Goal: Information Seeking & Learning: Learn about a topic

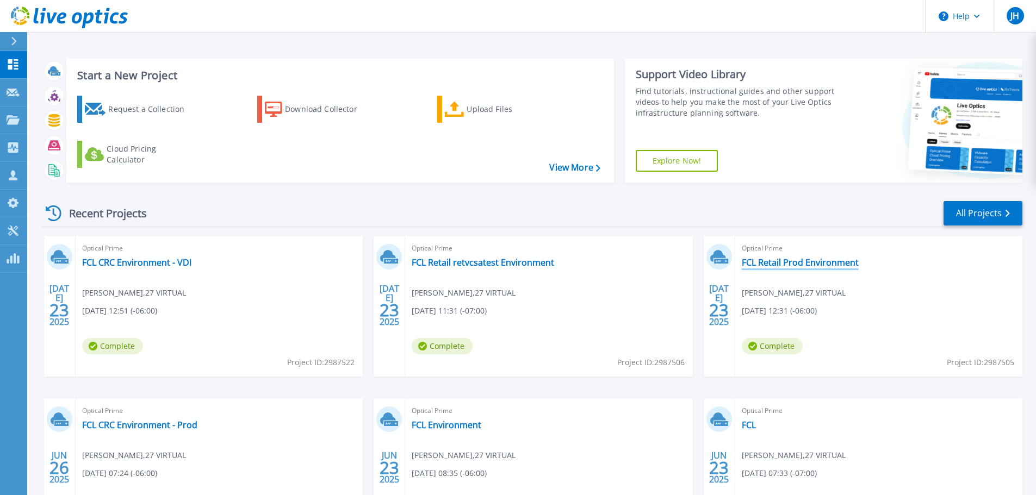
click at [787, 259] on link "FCL Retail Prod Environment" at bounding box center [800, 262] width 117 height 11
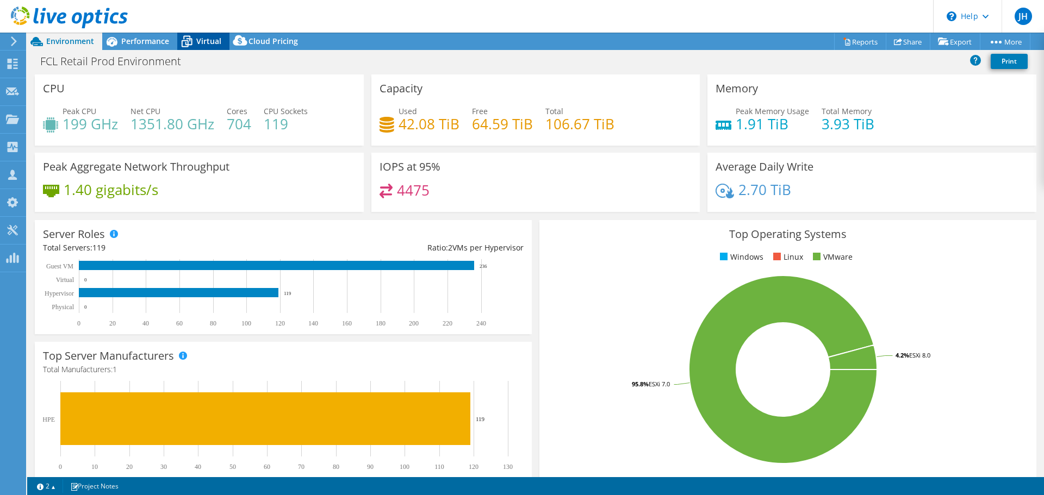
click at [207, 39] on span "Virtual" at bounding box center [208, 41] width 25 height 10
select select "USD"
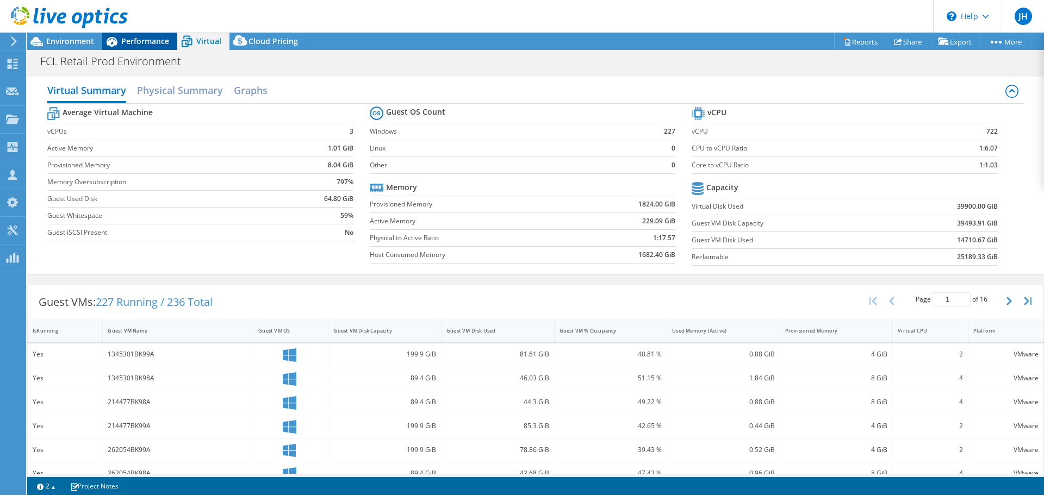
click at [138, 39] on span "Performance" at bounding box center [145, 41] width 48 height 10
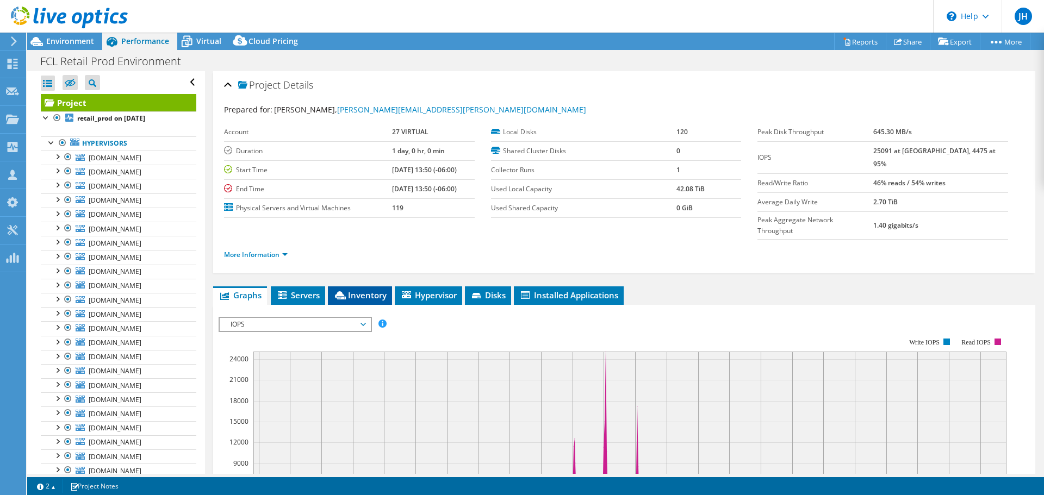
click at [362, 290] on span "Inventory" at bounding box center [359, 295] width 53 height 11
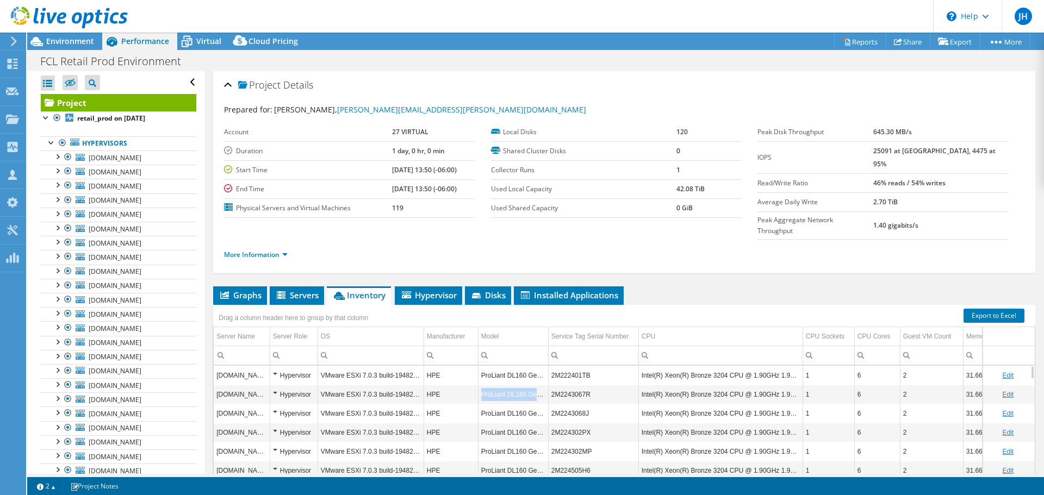
drag, startPoint x: 482, startPoint y: 360, endPoint x: 544, endPoint y: 362, distance: 62.0
click at [544, 385] on td "ProLiant DL160 Gen10" at bounding box center [513, 394] width 70 height 19
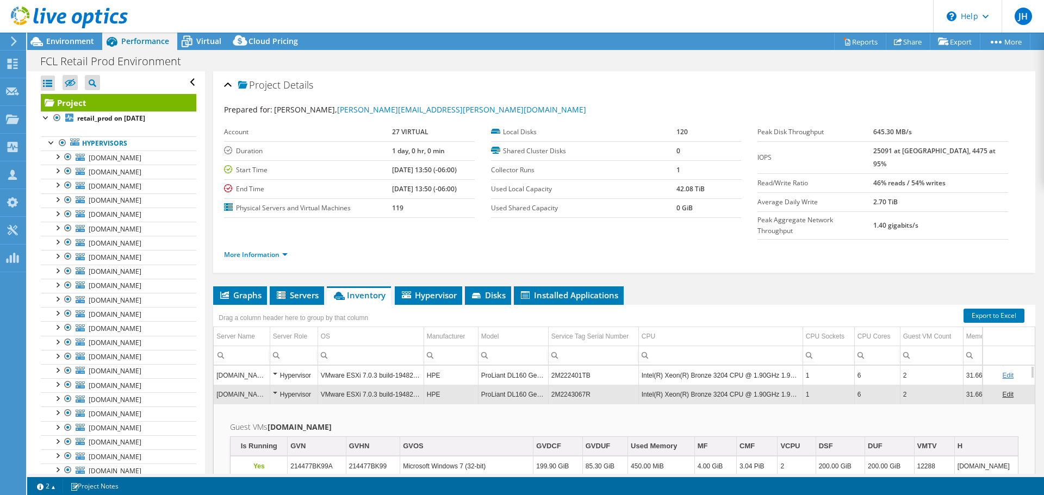
copy td "ProLiant DL160 Gen10"
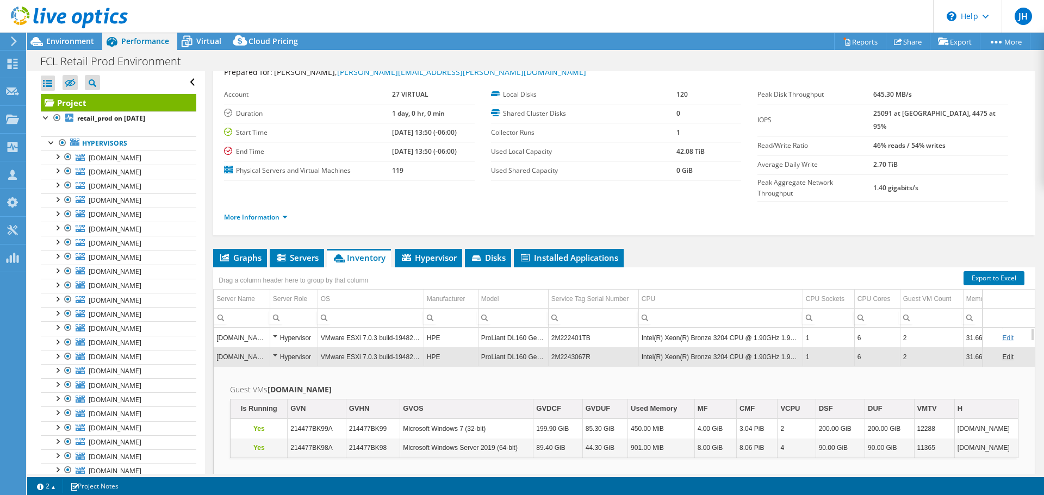
scroll to position [18, 0]
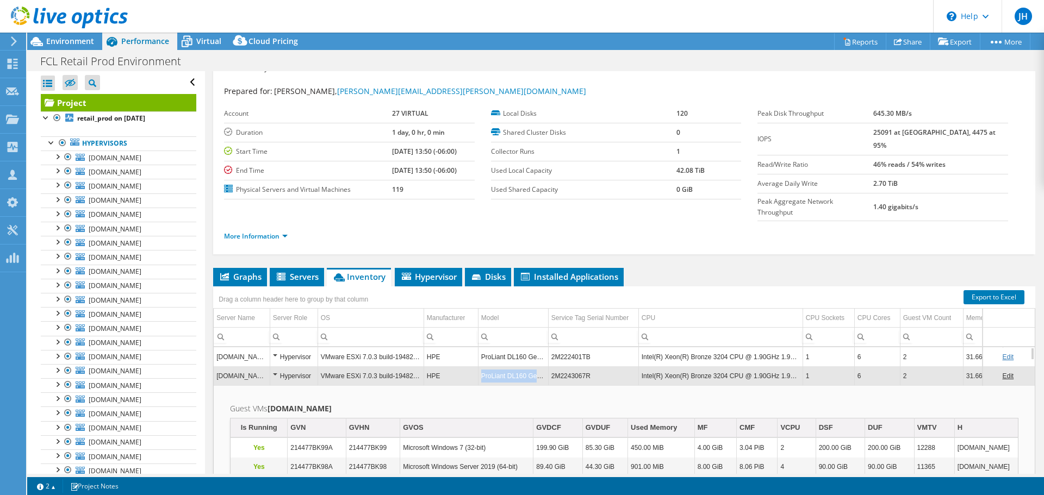
drag, startPoint x: 545, startPoint y: 343, endPoint x: 483, endPoint y: 345, distance: 62.0
click at [483, 367] on td "ProLiant DL160 Gen10" at bounding box center [513, 376] width 70 height 19
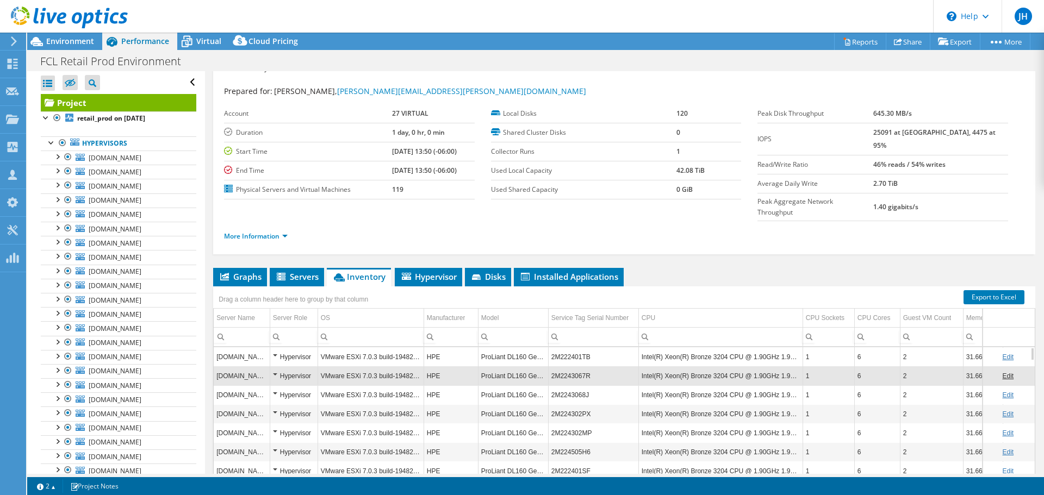
click at [485, 367] on td "ProLiant DL160 Gen10" at bounding box center [513, 376] width 70 height 19
click at [486, 367] on td "ProLiant DL160 Gen10" at bounding box center [513, 376] width 70 height 19
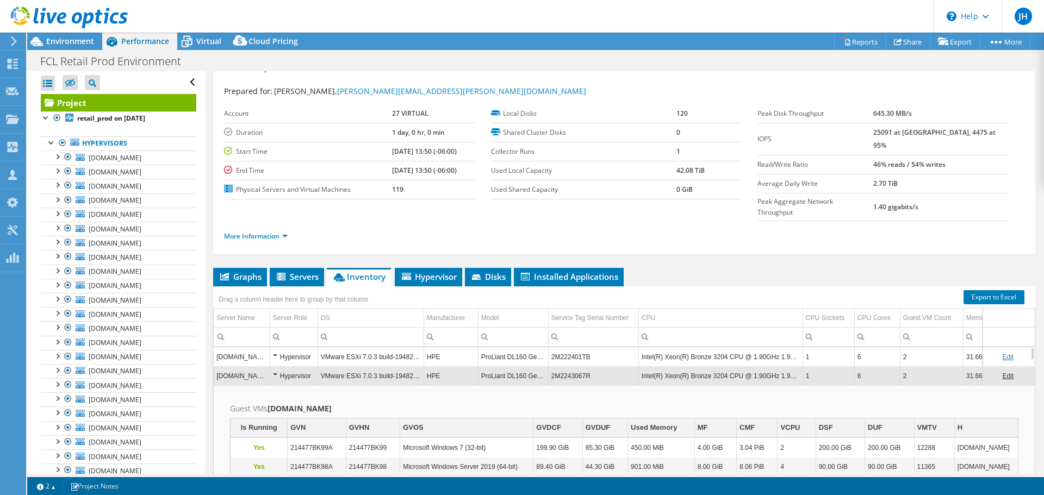
click at [486, 367] on td "ProLiant DL160 Gen10" at bounding box center [513, 376] width 70 height 19
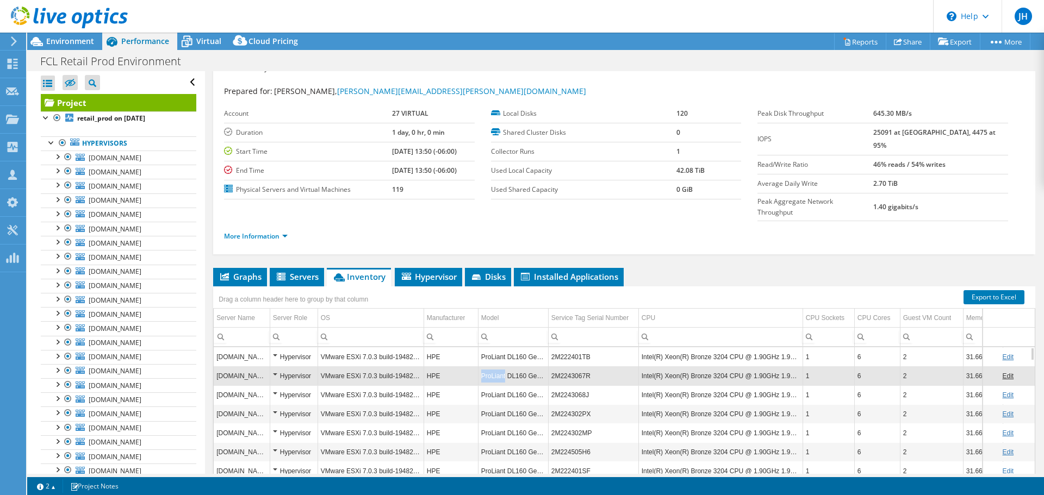
click at [487, 367] on td "ProLiant DL160 Gen10" at bounding box center [513, 376] width 70 height 19
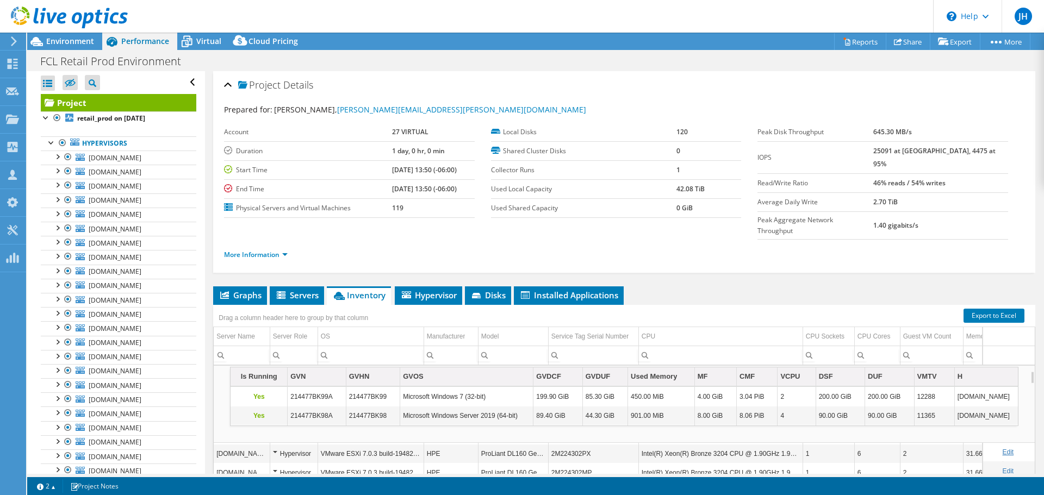
scroll to position [0, 0]
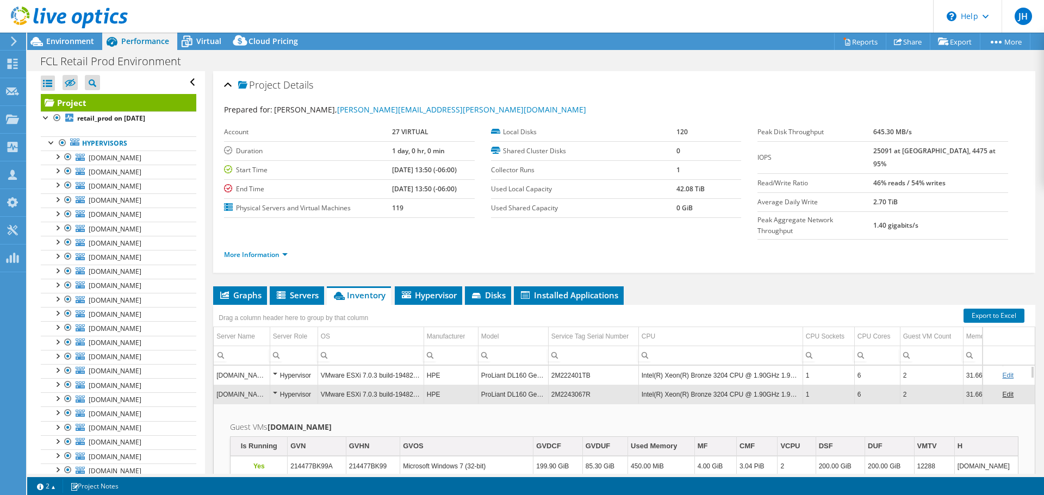
click at [269, 385] on td "[DOMAIN_NAME]" at bounding box center [242, 394] width 56 height 19
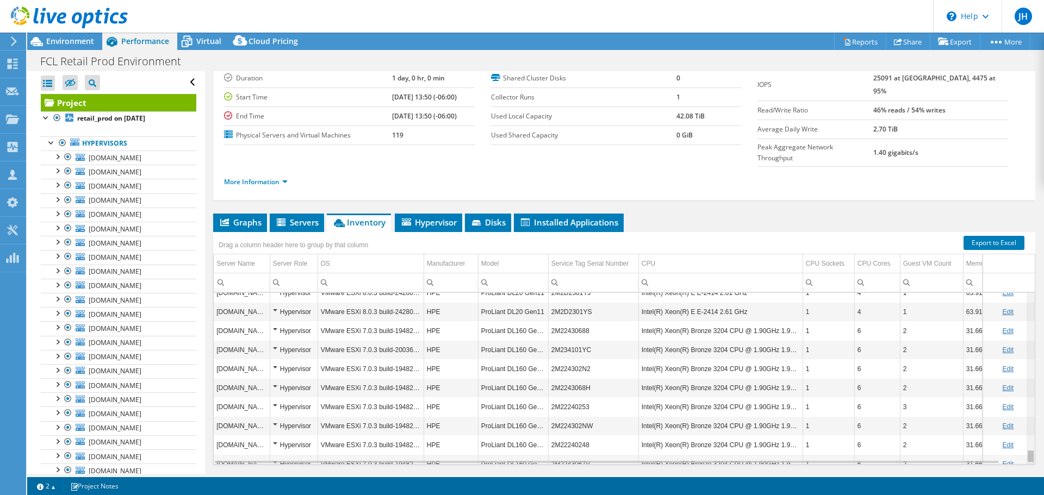
scroll to position [2002, 0]
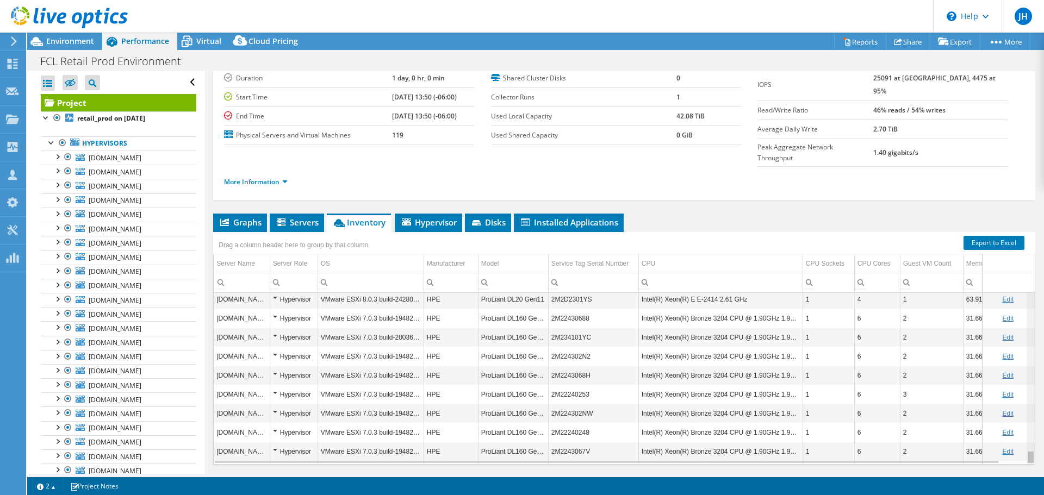
drag, startPoint x: 1025, startPoint y: 338, endPoint x: 1020, endPoint y: 429, distance: 91.5
click at [1020, 429] on body "JH Channel Partner Jon Howard jon.howard@27Virtual.com 27 VIRTUAL My Profile Lo…" at bounding box center [522, 247] width 1044 height 495
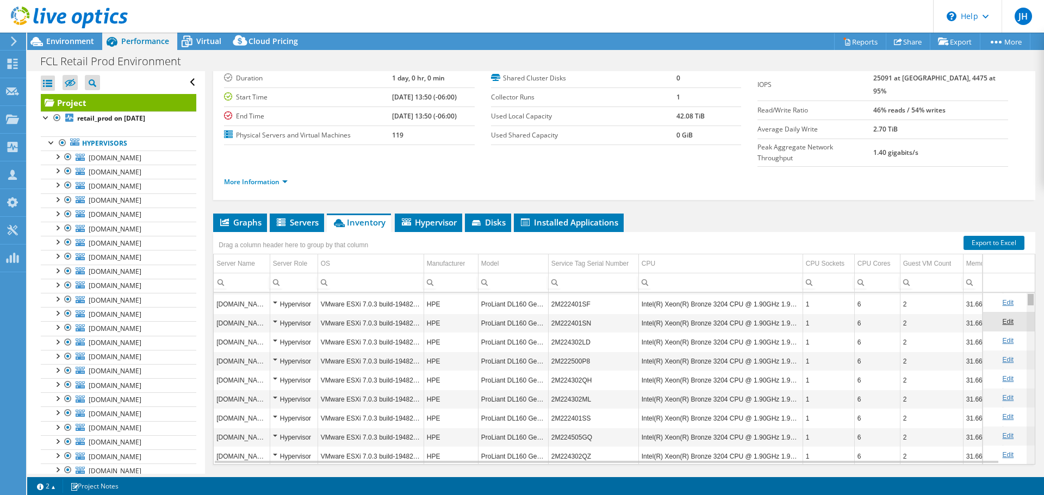
scroll to position [0, 0]
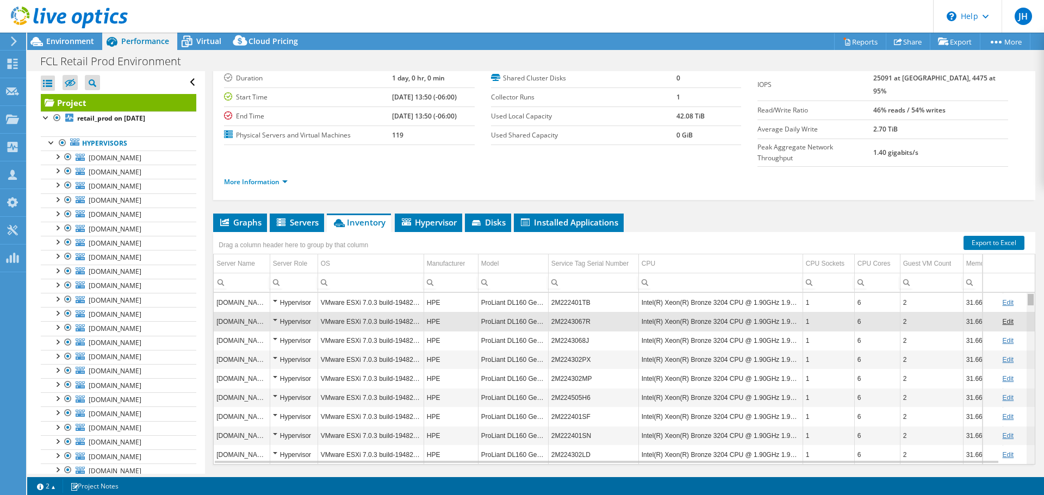
drag, startPoint x: 1022, startPoint y: 425, endPoint x: 1031, endPoint y: 237, distance: 188.3
click at [1031, 237] on body "JH Channel Partner Jon Howard jon.howard@27Virtual.com 27 VIRTUAL My Profile Lo…" at bounding box center [522, 247] width 1044 height 495
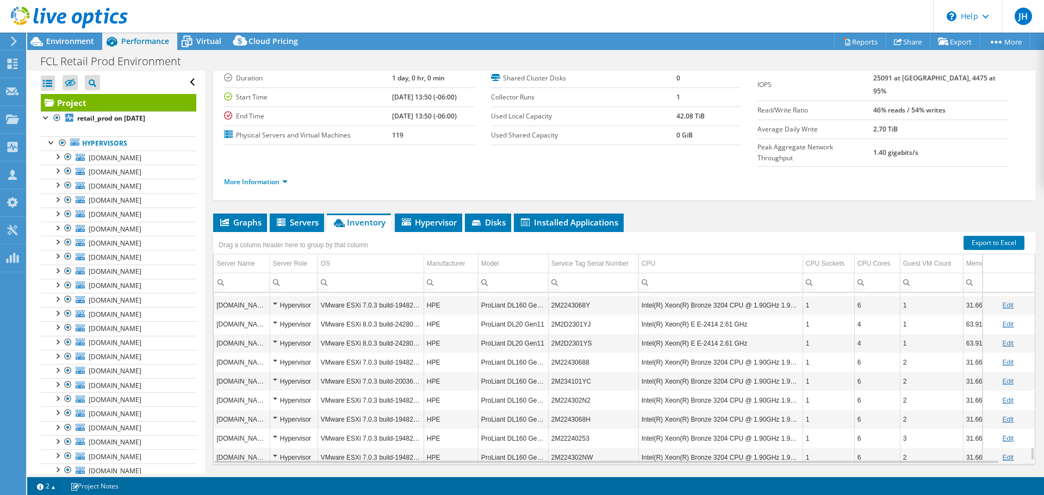
scroll to position [2002, 0]
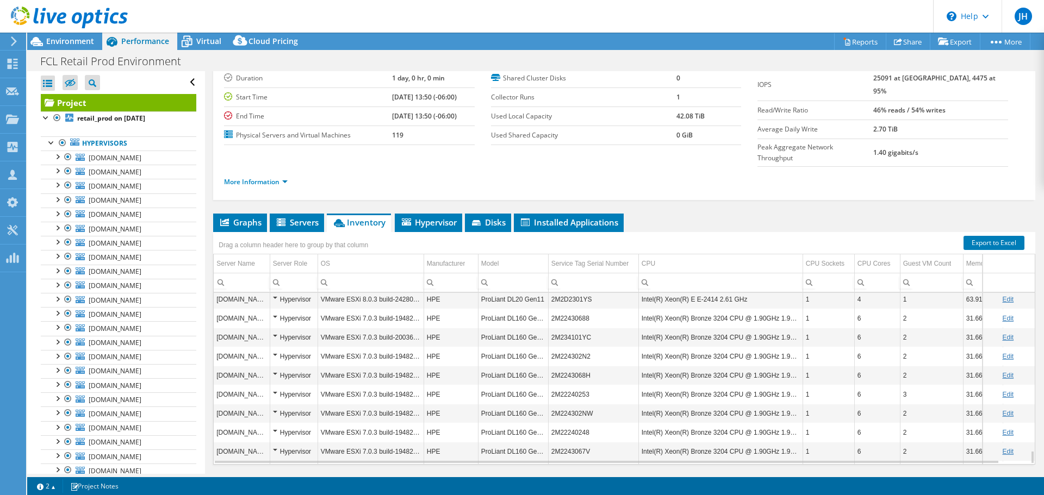
drag, startPoint x: 544, startPoint y: 418, endPoint x: 526, endPoint y: 363, distance: 58.0
click at [526, 480] on td "ProLiant DL160 Gen10" at bounding box center [513, 489] width 70 height 19
click at [516, 480] on td "ProLiant DL160 Gen10" at bounding box center [513, 489] width 70 height 19
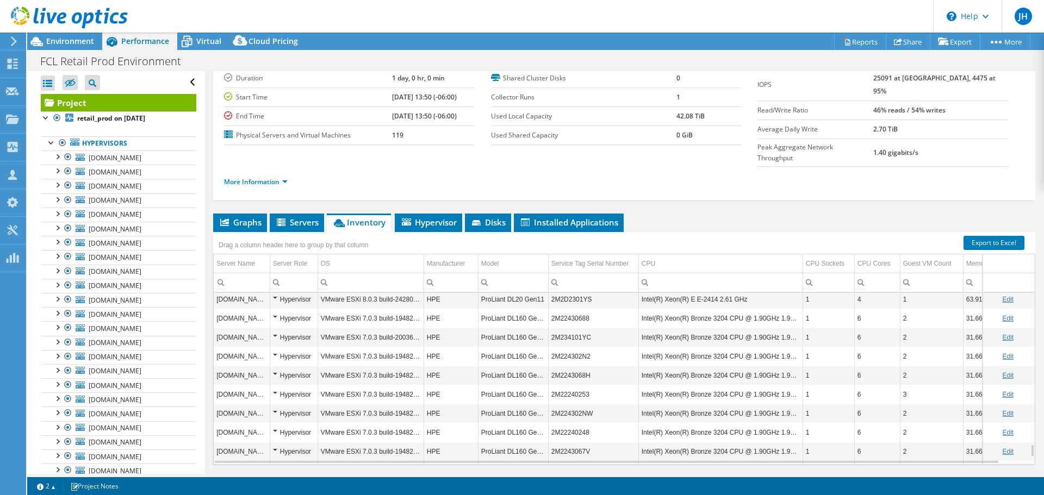
click at [273, 426] on div "Hypervisor" at bounding box center [294, 432] width 42 height 13
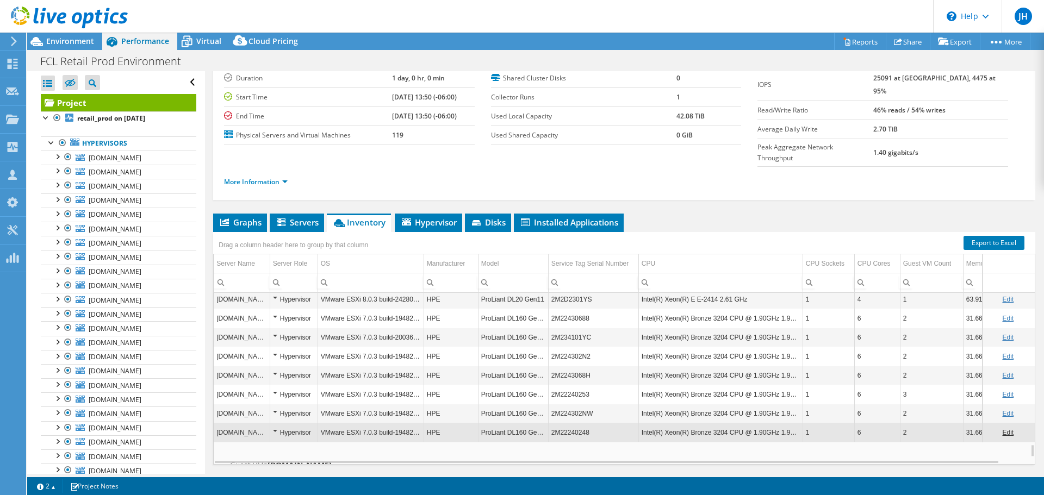
click at [277, 426] on div "Hypervisor" at bounding box center [294, 432] width 42 height 13
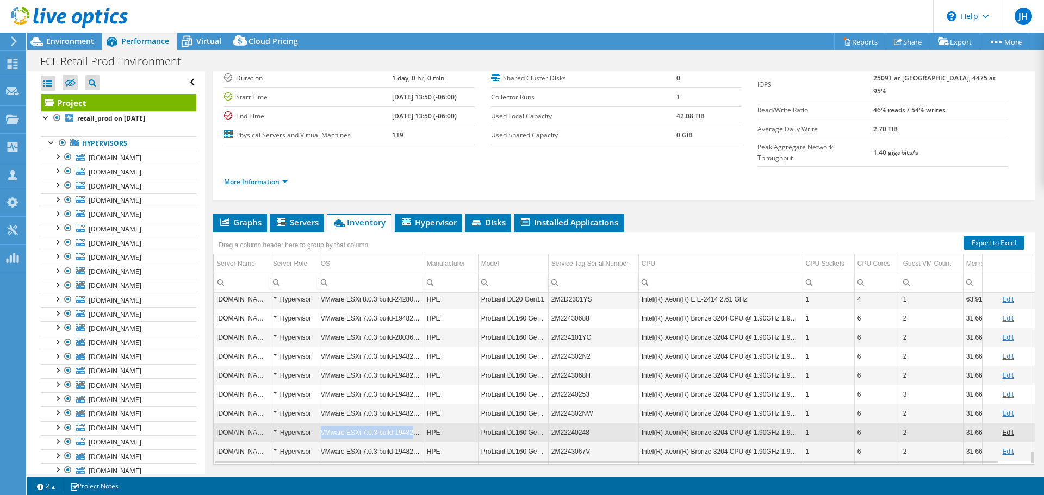
drag, startPoint x: 320, startPoint y: 309, endPoint x: 421, endPoint y: 306, distance: 100.7
click at [421, 423] on td "VMware ESXi 7.0.3 build-19482537" at bounding box center [371, 432] width 106 height 19
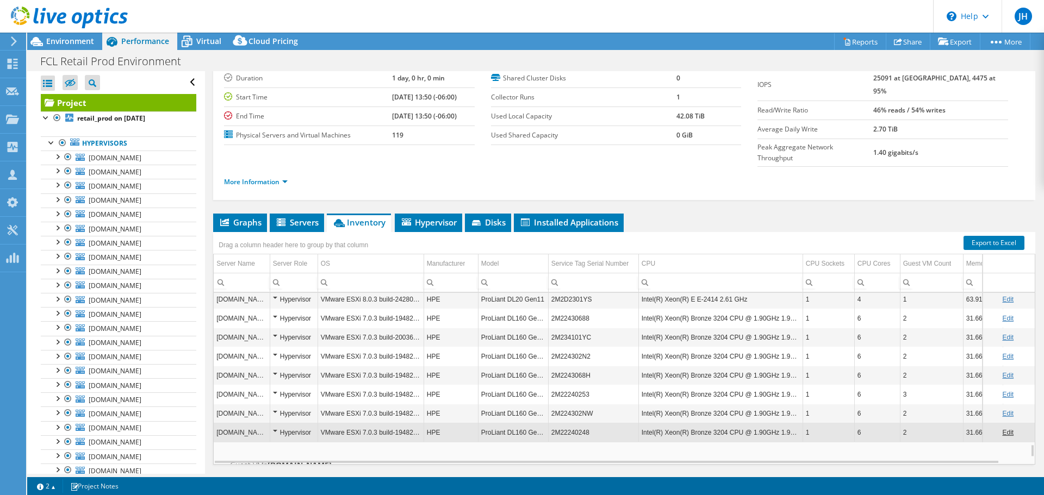
click at [523, 423] on td "ProLiant DL160 Gen10" at bounding box center [513, 432] width 70 height 19
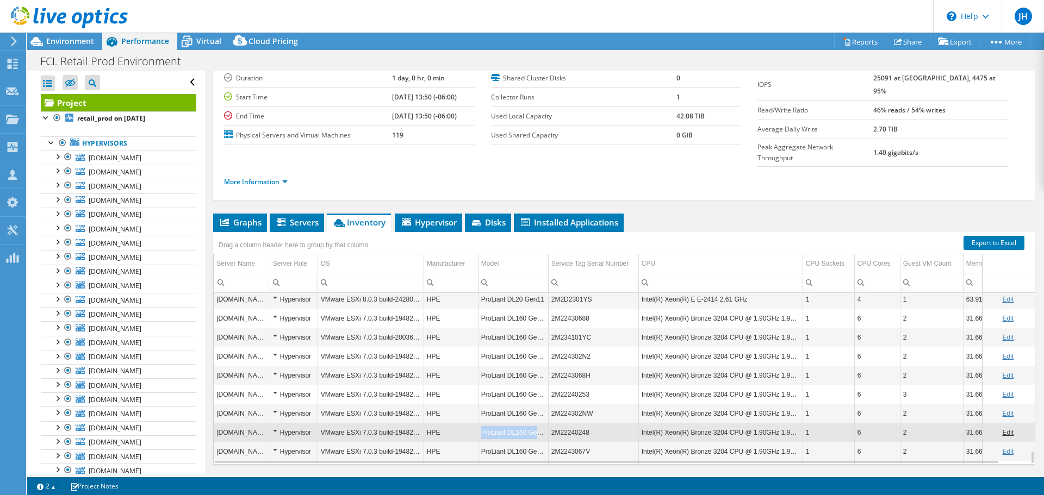
drag, startPoint x: 545, startPoint y: 307, endPoint x: 481, endPoint y: 307, distance: 64.2
click at [481, 423] on td "ProLiant DL160 Gen10" at bounding box center [513, 432] width 70 height 19
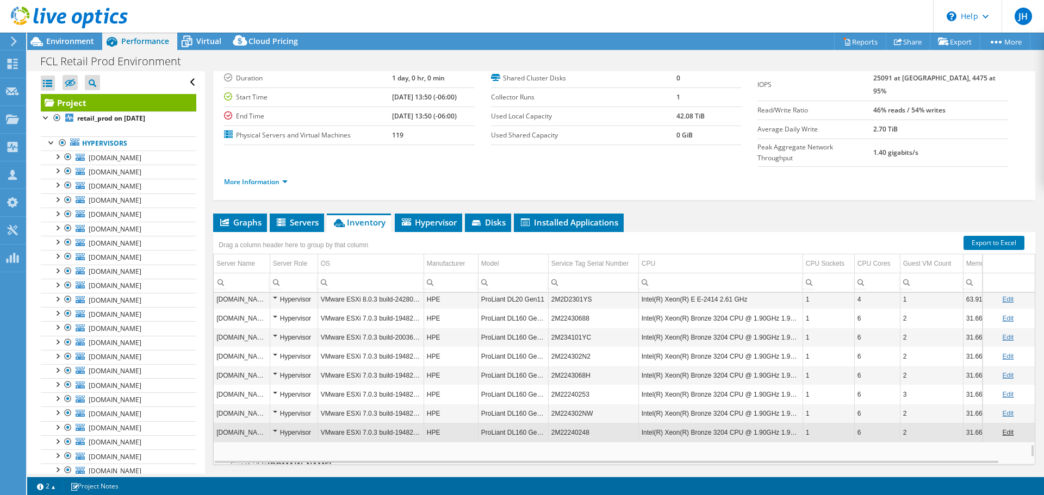
click at [499, 423] on td "ProLiant DL160 Gen10" at bounding box center [513, 432] width 70 height 19
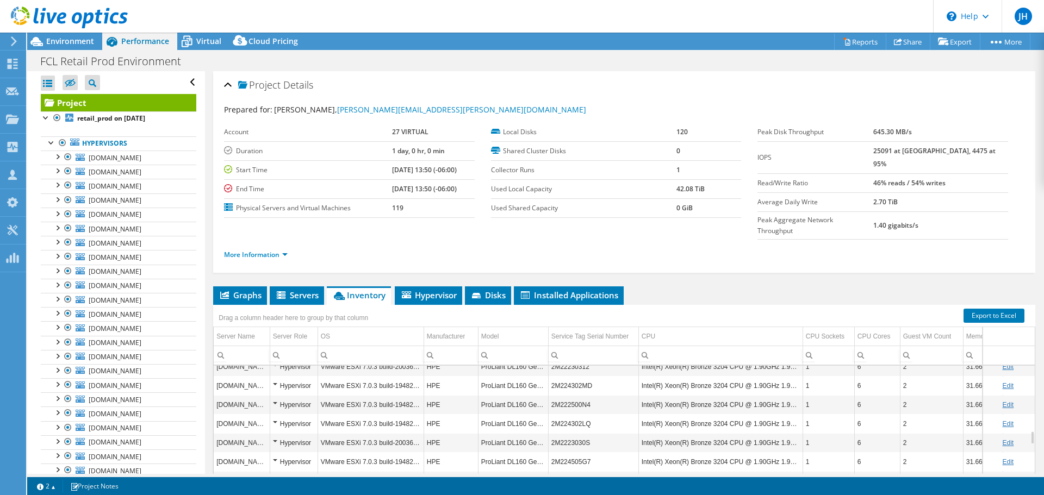
scroll to position [436, 0]
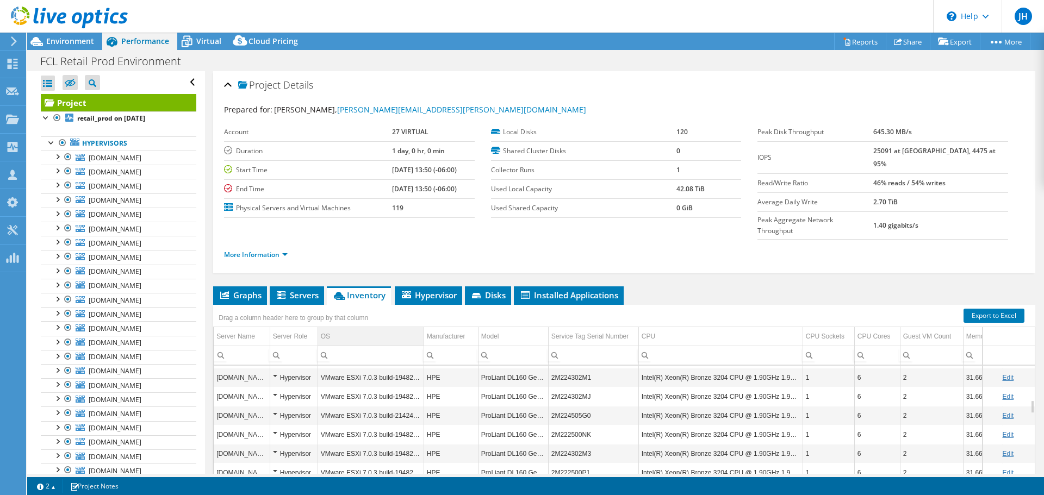
click at [392, 327] on td "OS" at bounding box center [371, 336] width 106 height 19
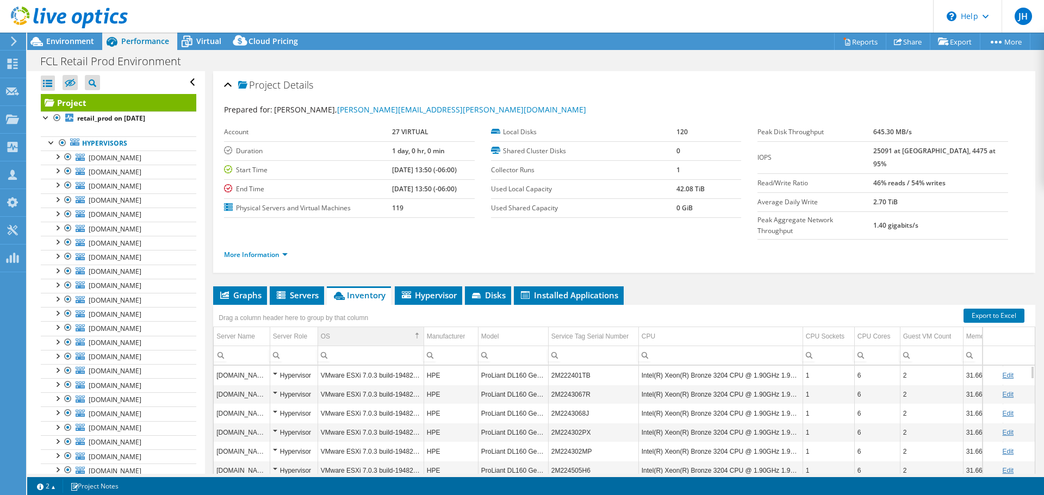
click at [416, 332] on span "OS Column" at bounding box center [417, 336] width 8 height 8
drag, startPoint x: 785, startPoint y: 363, endPoint x: 896, endPoint y: 355, distance: 111.2
drag, startPoint x: 924, startPoint y: 357, endPoint x: 960, endPoint y: 355, distance: 36.0
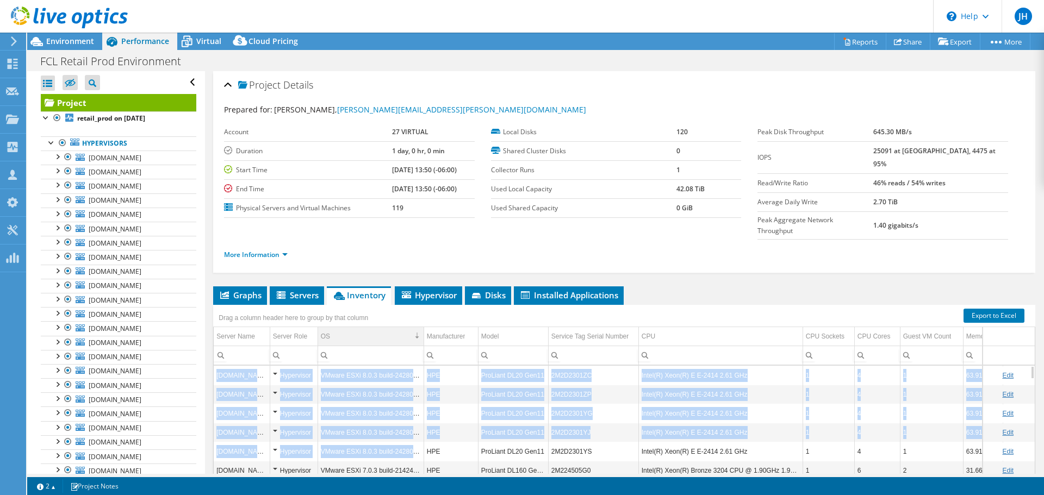
drag, startPoint x: 421, startPoint y: 415, endPoint x: 239, endPoint y: 330, distance: 201.0
click at [239, 330] on div "Drag a column header here to group by that column Server Name Server Role OS Ma…" at bounding box center [624, 421] width 822 height 233
click at [378, 385] on td "VMware ESXi 8.0.3 build-24280767" at bounding box center [371, 394] width 106 height 19
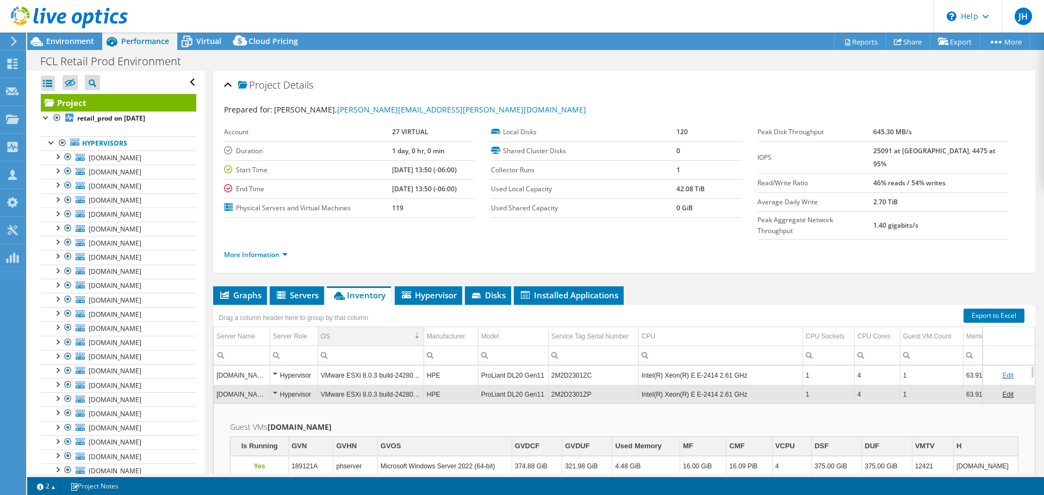
click at [353, 385] on td "VMware ESXi 8.0.3 build-24280767" at bounding box center [371, 394] width 106 height 19
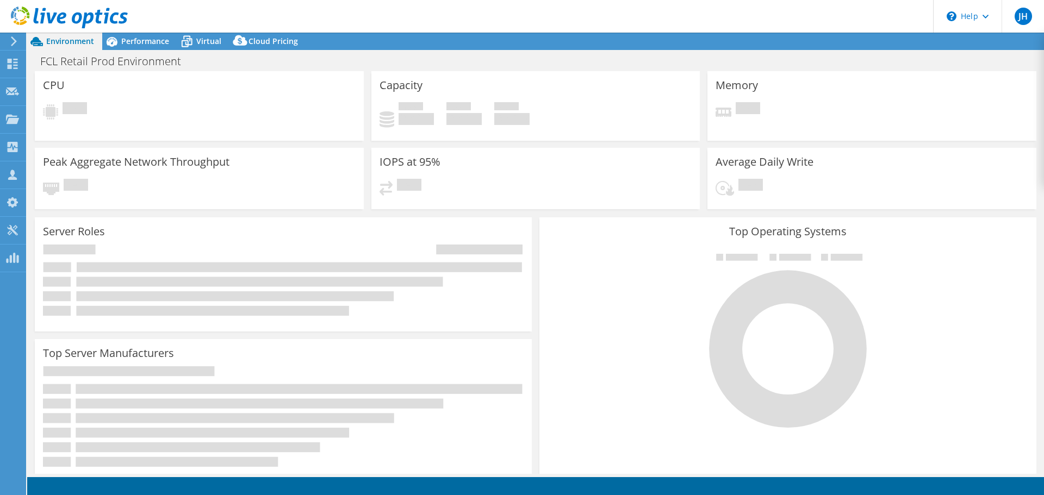
select select "USD"
